Goal: Transaction & Acquisition: Purchase product/service

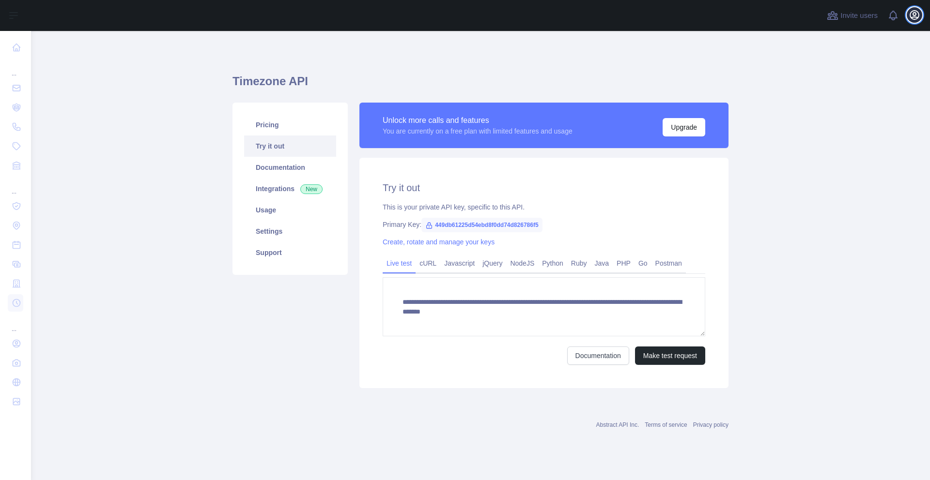
click at [912, 17] on icon "button" at bounding box center [914, 15] width 9 height 9
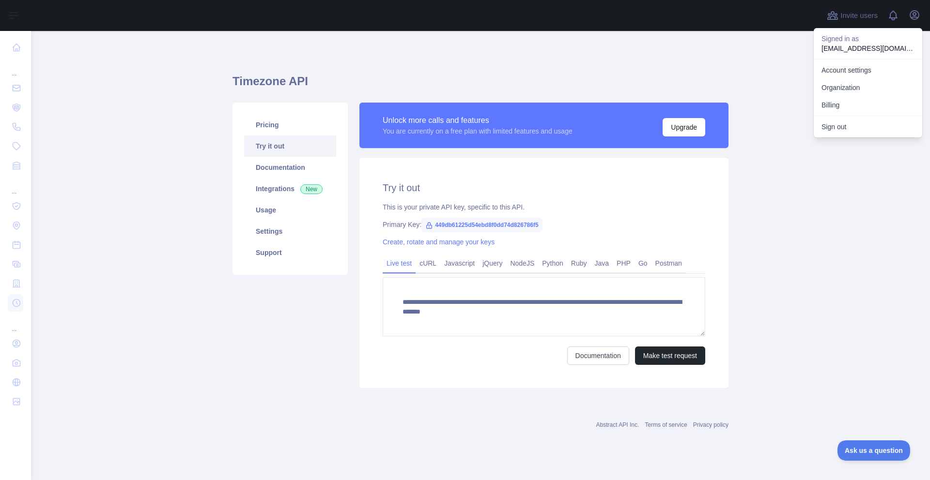
click at [111, 138] on main "**********" at bounding box center [480, 255] width 899 height 449
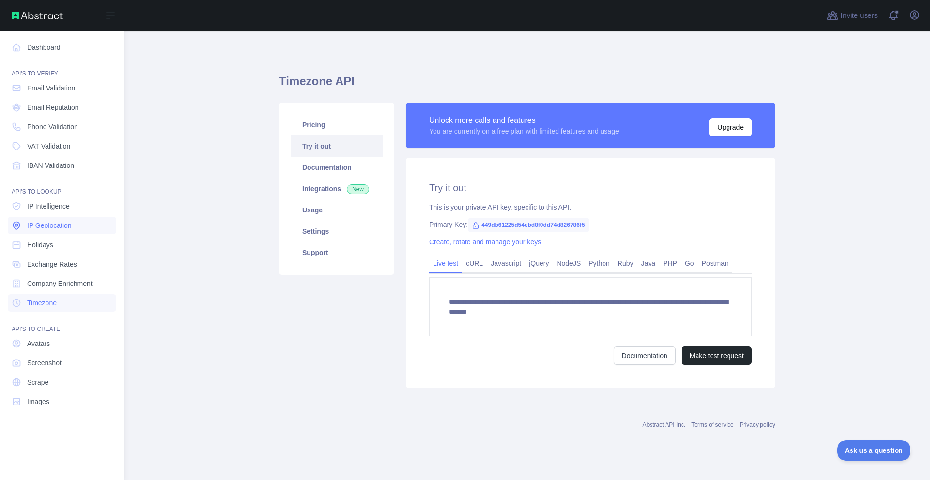
click at [34, 217] on link "IP Geolocation" at bounding box center [62, 225] width 108 height 17
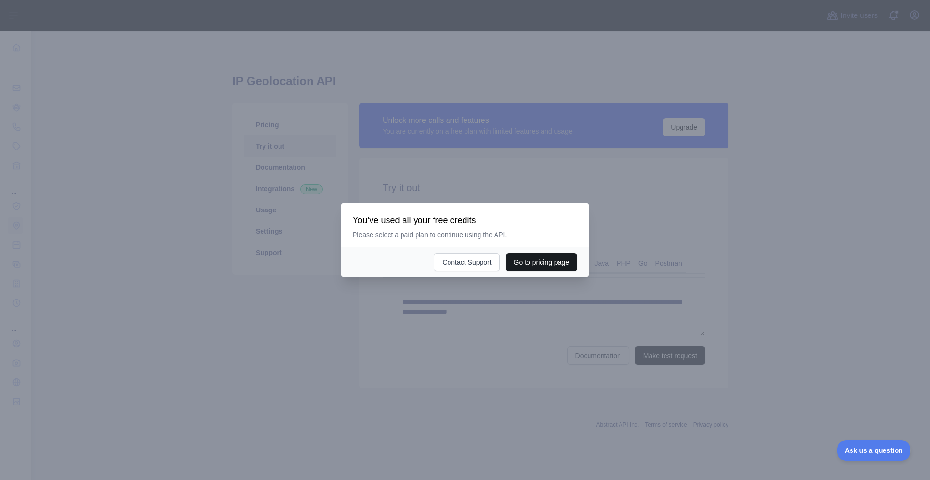
click at [526, 264] on button "Go to pricing page" at bounding box center [542, 262] width 72 height 18
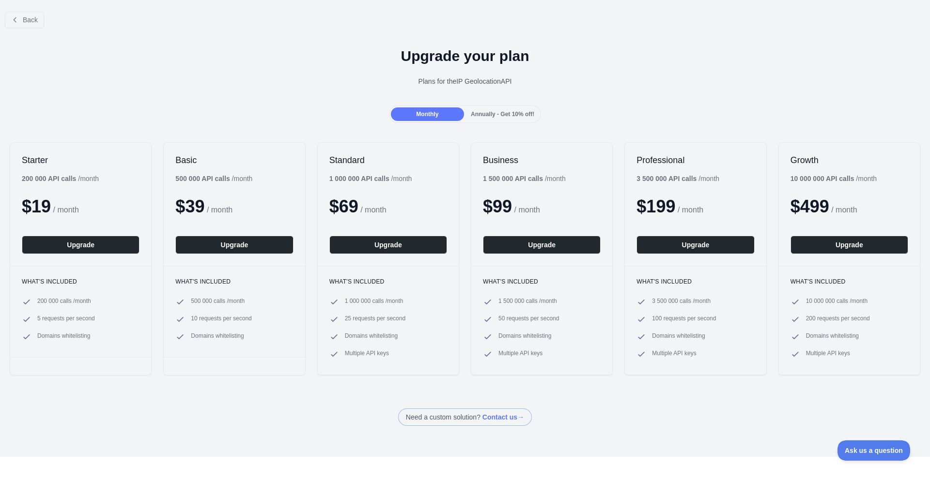
click at [490, 118] on div "Annually - Get 10% off!" at bounding box center [502, 115] width 73 height 14
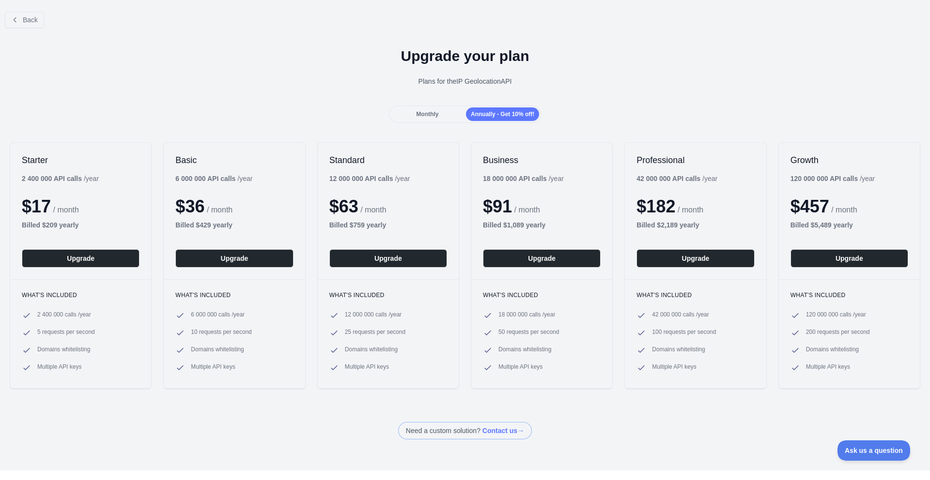
click at [445, 115] on div "Monthly" at bounding box center [427, 115] width 73 height 14
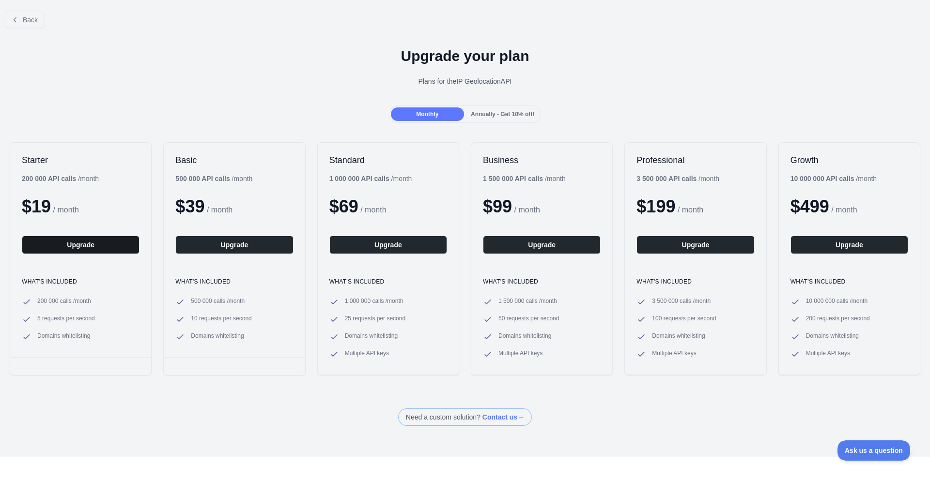
click at [105, 242] on button "Upgrade" at bounding box center [81, 245] width 118 height 18
